Goal: Navigation & Orientation: Find specific page/section

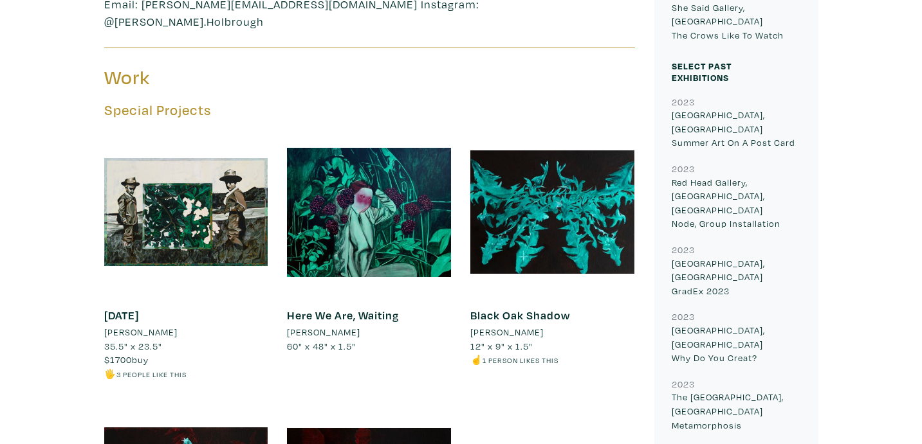
scroll to position [482, 0]
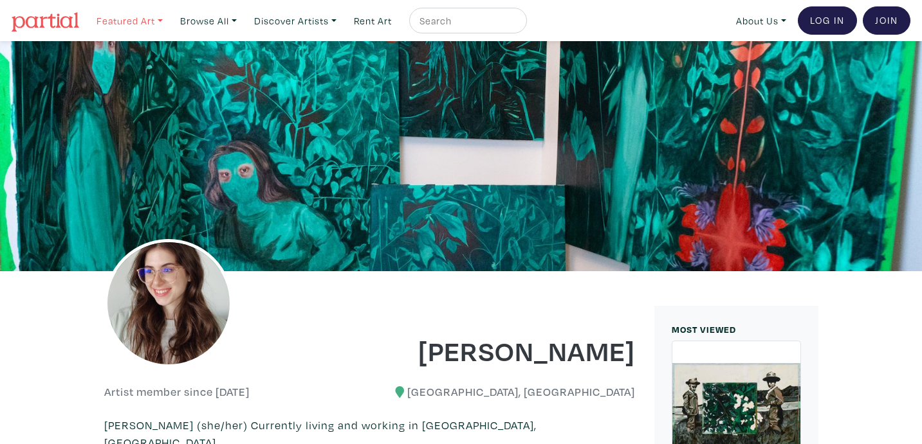
click at [136, 18] on link "Featured Art" at bounding box center [130, 21] width 78 height 26
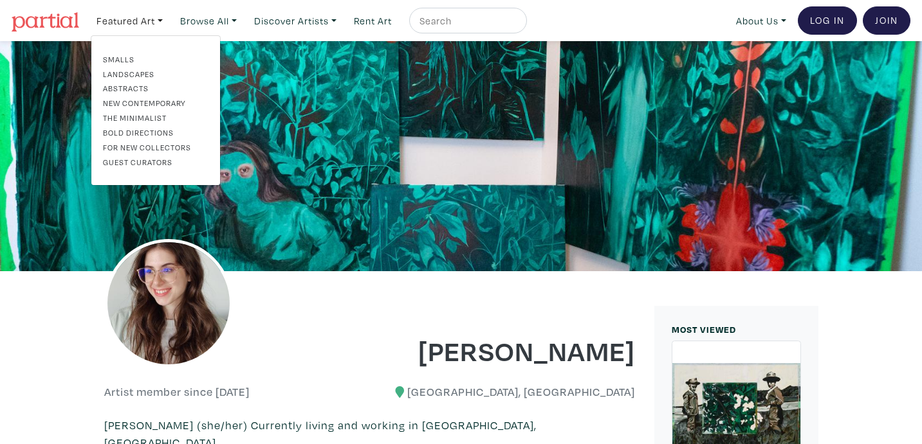
click at [129, 60] on link "Smalls" at bounding box center [155, 59] width 105 height 12
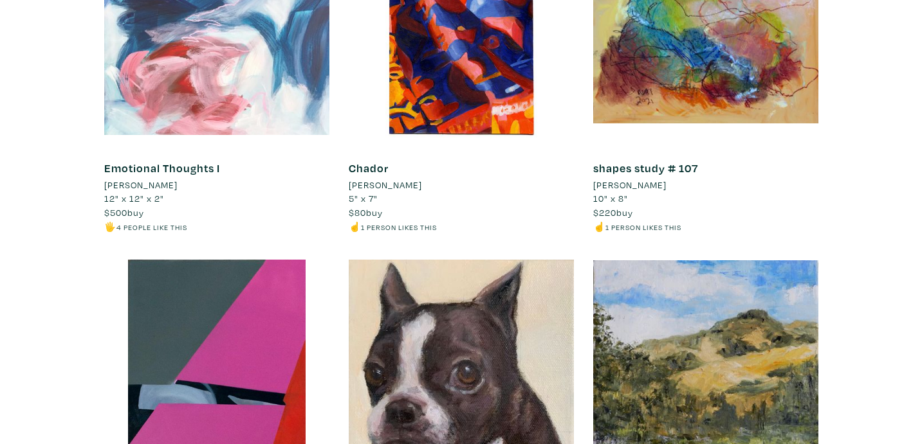
scroll to position [10784, 0]
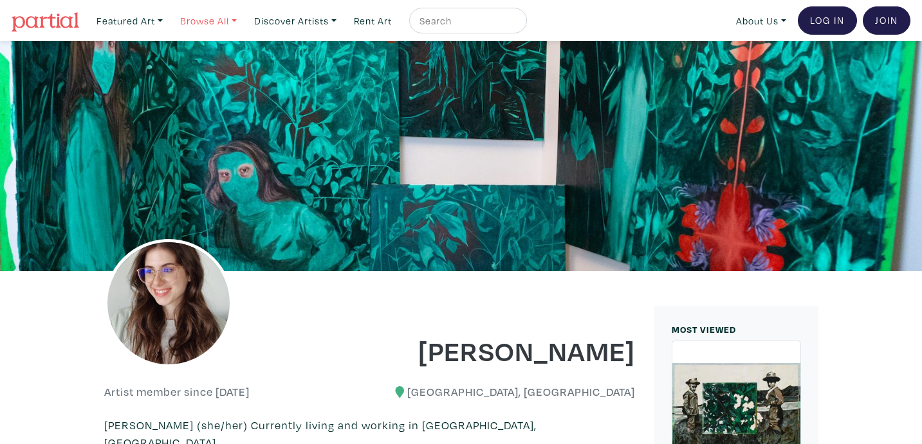
click at [214, 23] on link "Browse All" at bounding box center [208, 21] width 68 height 26
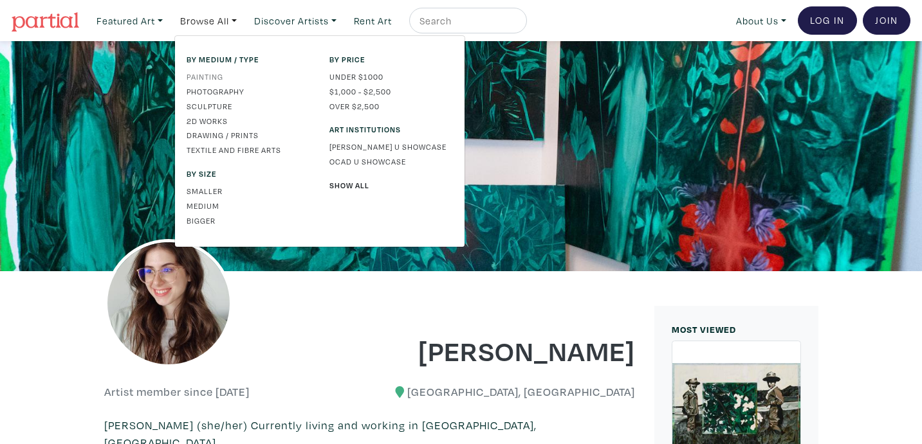
click at [210, 73] on link "Painting" at bounding box center [247, 77] width 123 height 12
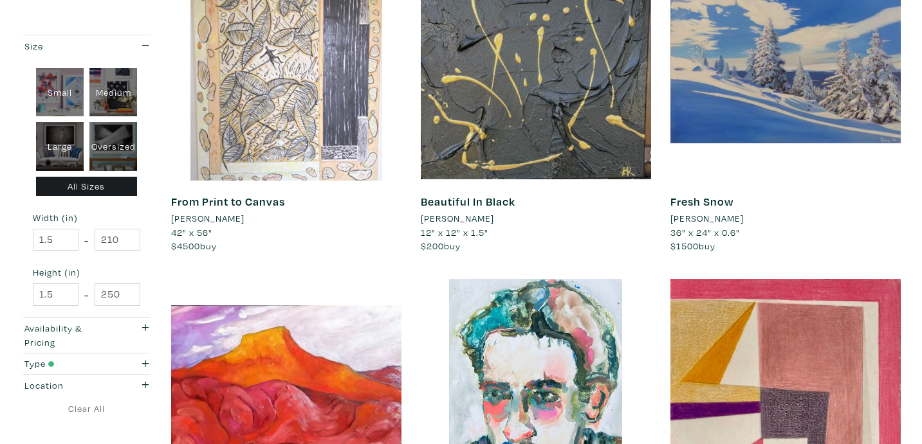
scroll to position [2340, 0]
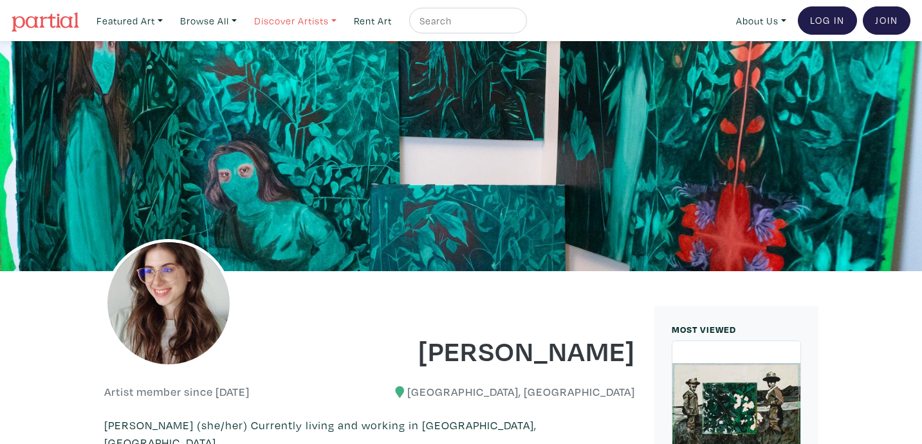
click at [302, 19] on link "Discover Artists" at bounding box center [295, 21] width 94 height 26
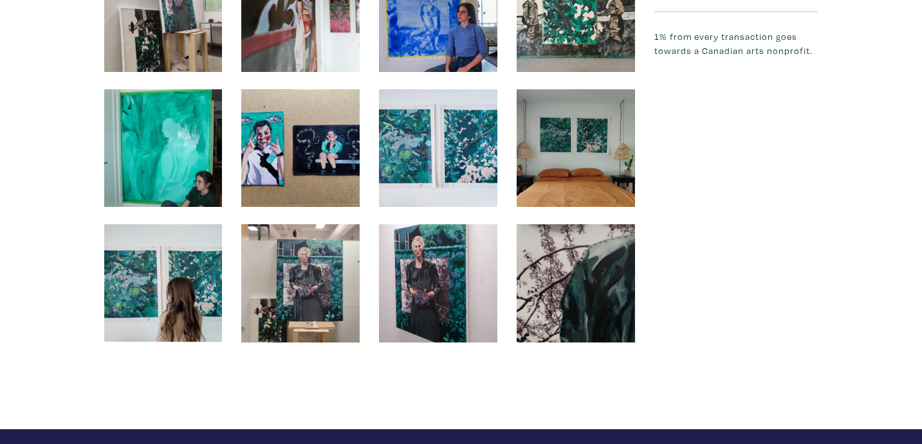
scroll to position [2621, 0]
